Goal: Task Accomplishment & Management: Manage account settings

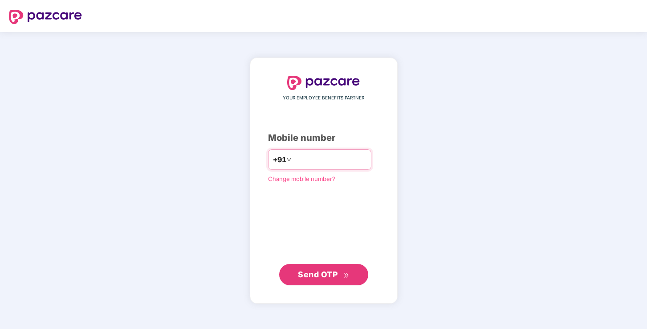
click at [341, 161] on input "******" at bounding box center [330, 159] width 73 height 14
type input "**********"
click at [346, 274] on icon "double-right" at bounding box center [346, 275] width 4 height 4
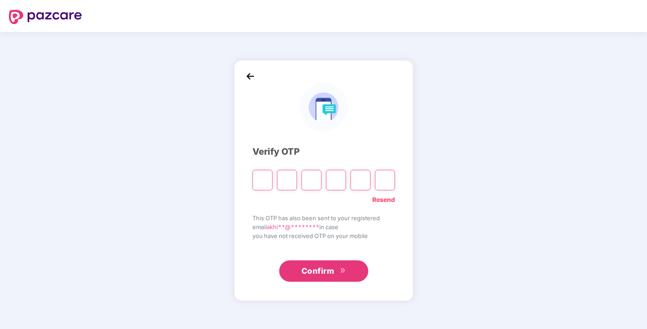
type input "*"
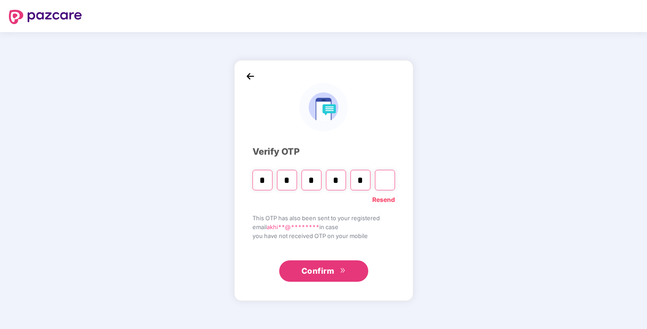
type input "*"
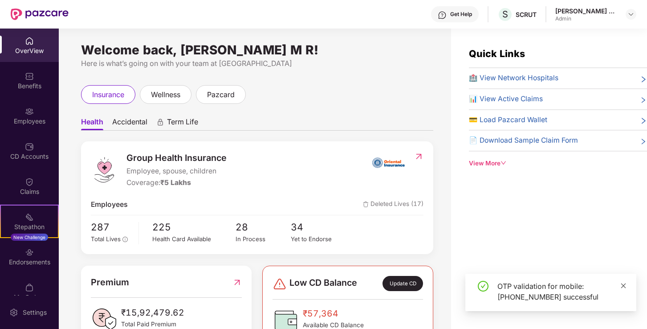
click at [624, 287] on icon "close" at bounding box center [624, 285] width 6 height 6
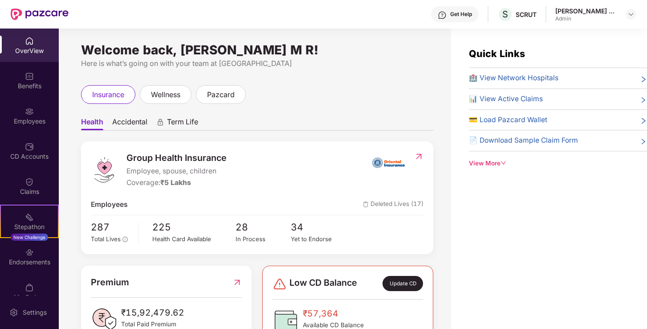
click at [27, 55] on div "OverView" at bounding box center [29, 45] width 59 height 33
click at [29, 86] on div "Benefits" at bounding box center [29, 86] width 59 height 9
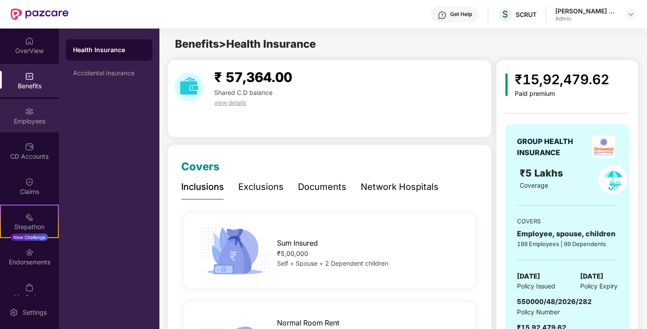
click at [37, 115] on div "Employees" at bounding box center [29, 115] width 59 height 33
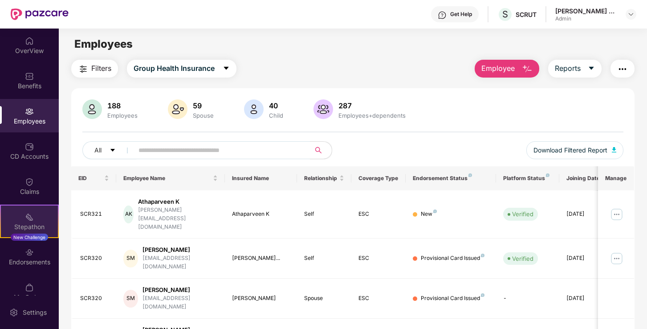
scroll to position [50, 0]
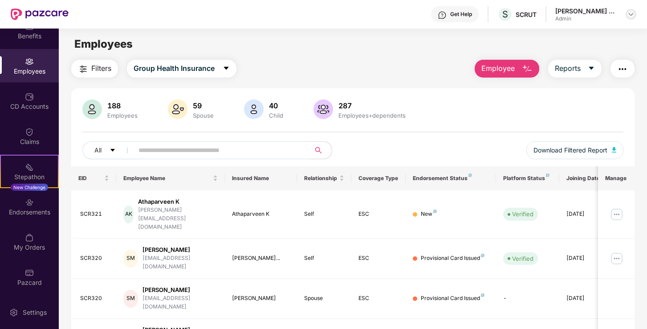
click at [630, 15] on img at bounding box center [631, 14] width 7 height 7
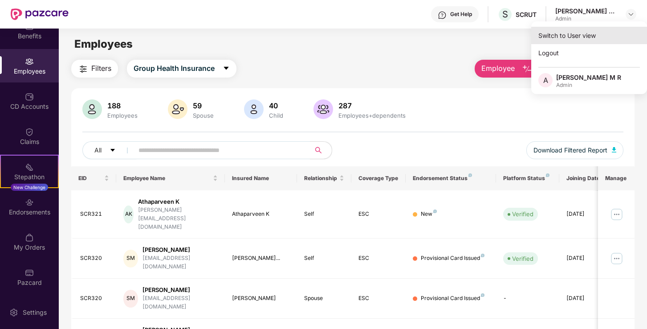
click at [579, 36] on div "Switch to User view" at bounding box center [590, 35] width 116 height 17
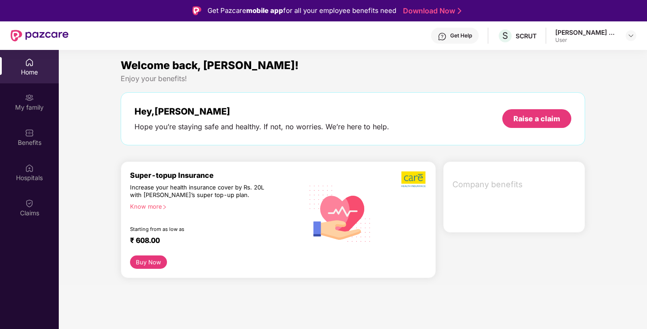
click at [159, 208] on div "Know more" at bounding box center [214, 206] width 168 height 6
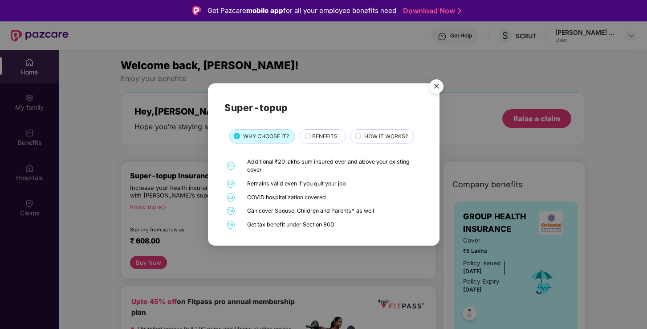
click at [319, 137] on span "BENEFITS" at bounding box center [324, 136] width 25 height 8
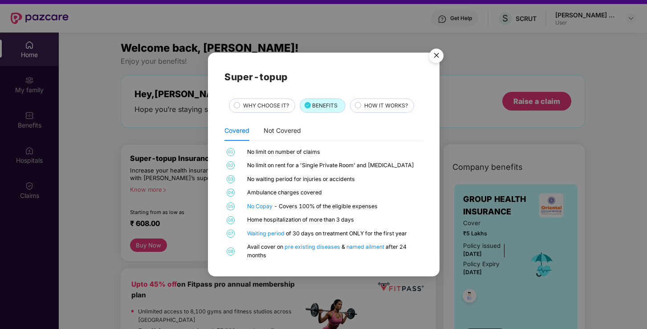
scroll to position [0, 0]
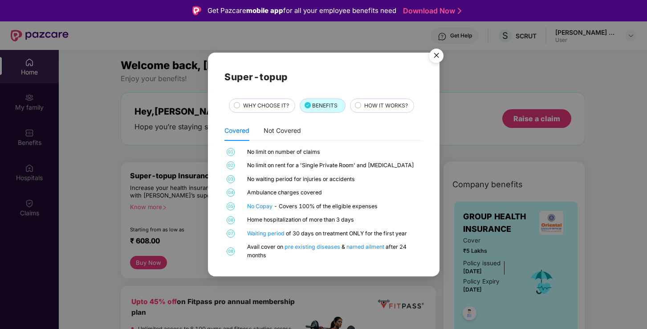
click at [375, 106] on span "HOW IT WORKS?" at bounding box center [386, 106] width 44 height 8
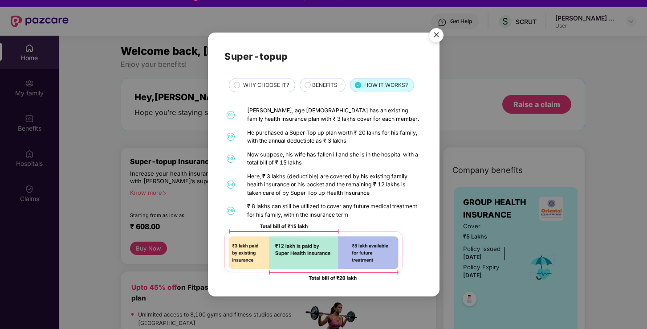
scroll to position [14, 0]
click at [270, 85] on span "WHY CHOOSE IT?" at bounding box center [266, 85] width 46 height 8
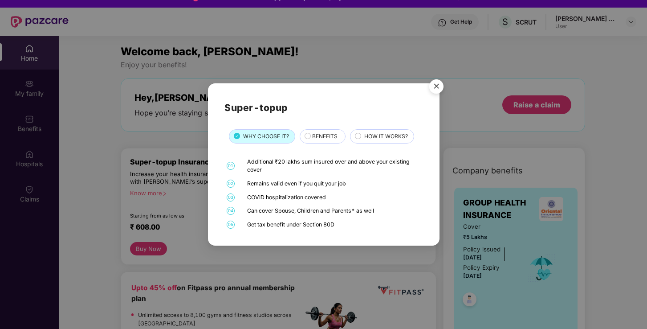
scroll to position [16, 0]
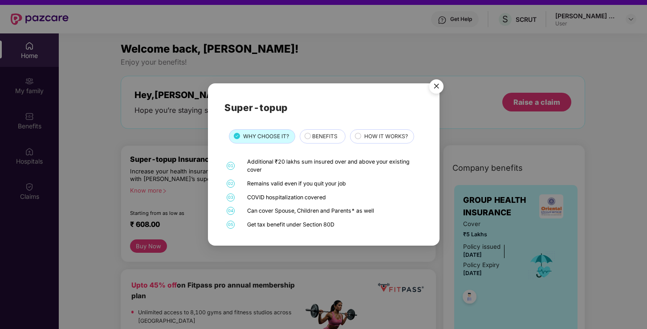
click at [438, 84] on img "Close" at bounding box center [436, 87] width 25 height 25
